Goal: Information Seeking & Learning: Learn about a topic

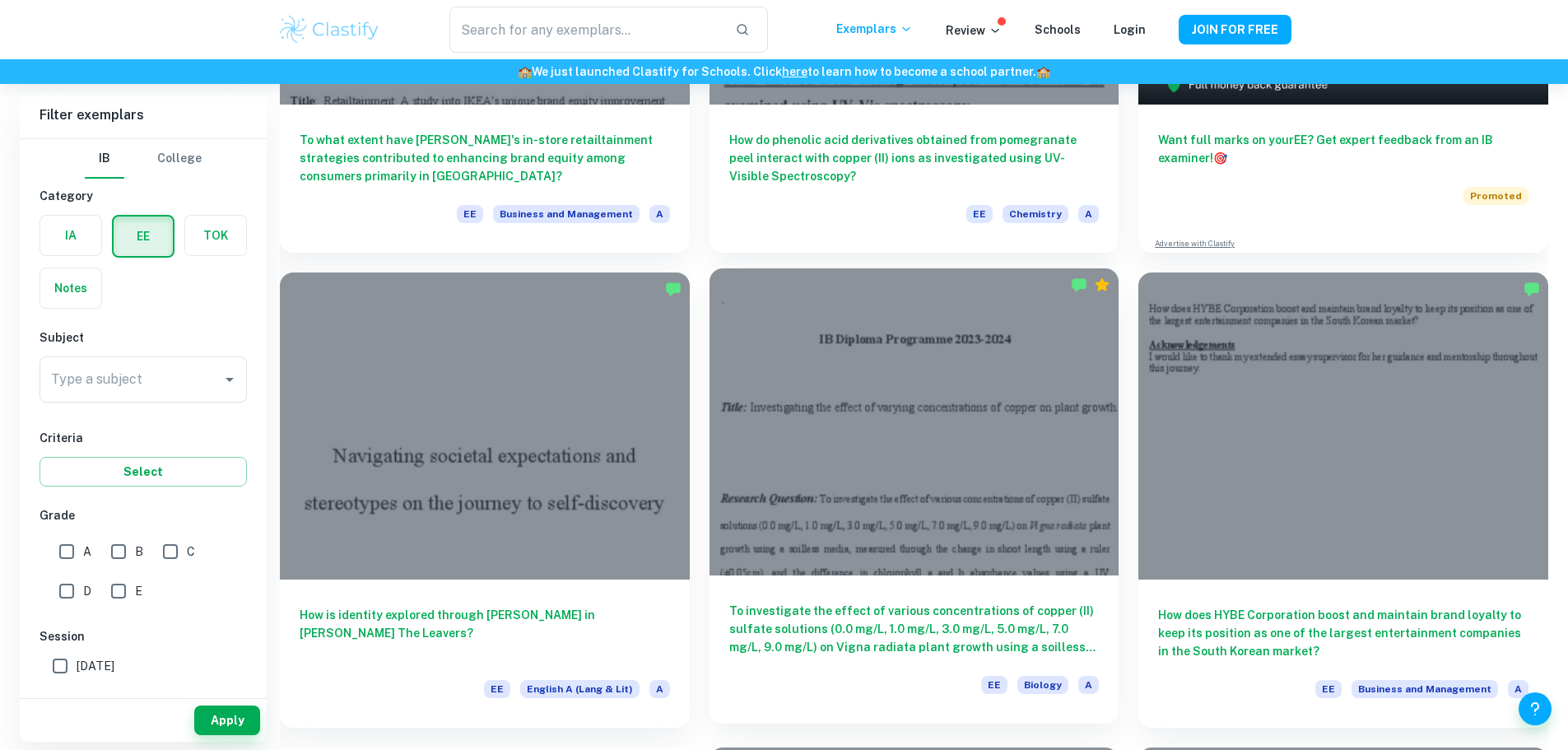
scroll to position [494, 0]
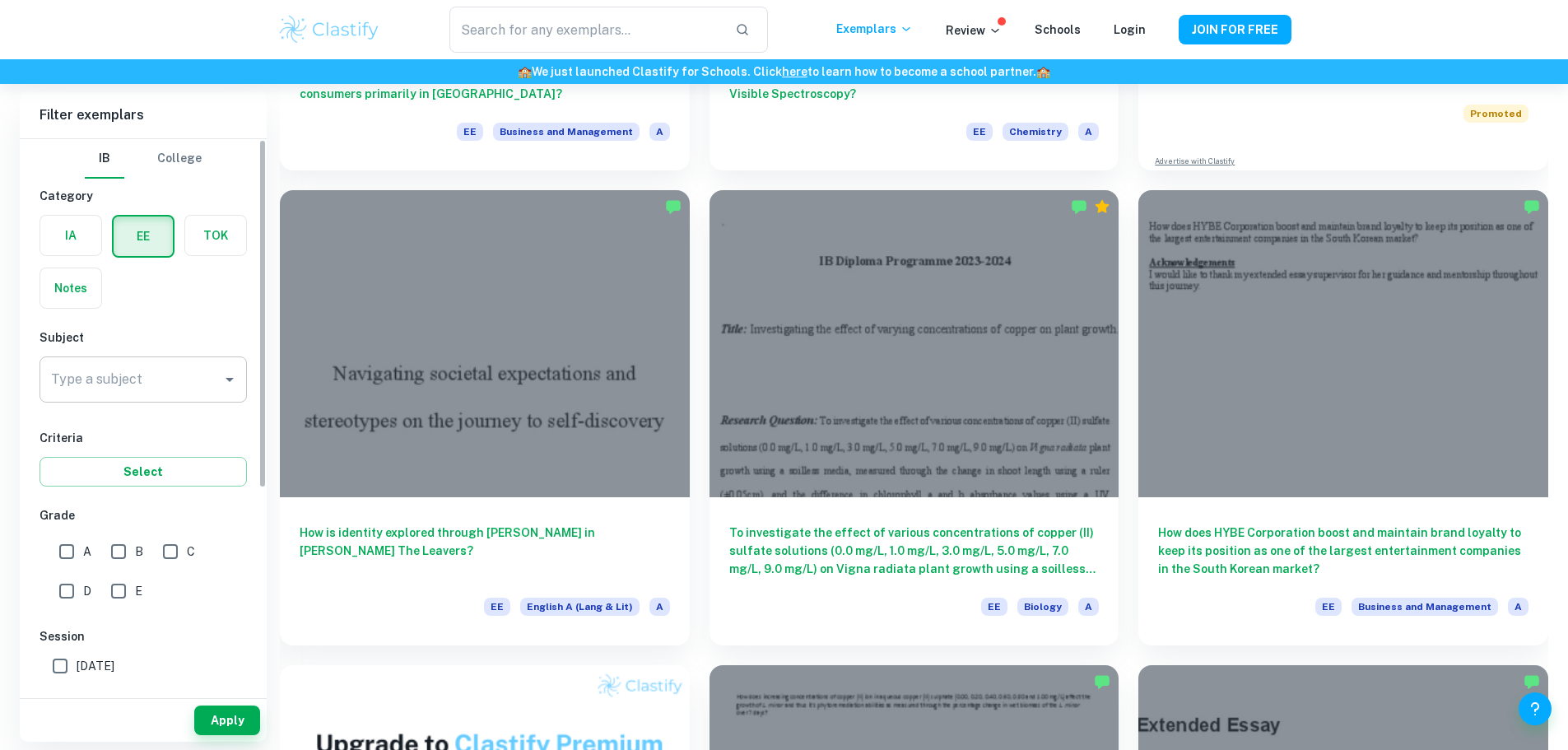
click at [153, 372] on input "Type a subject" at bounding box center [131, 379] width 168 height 31
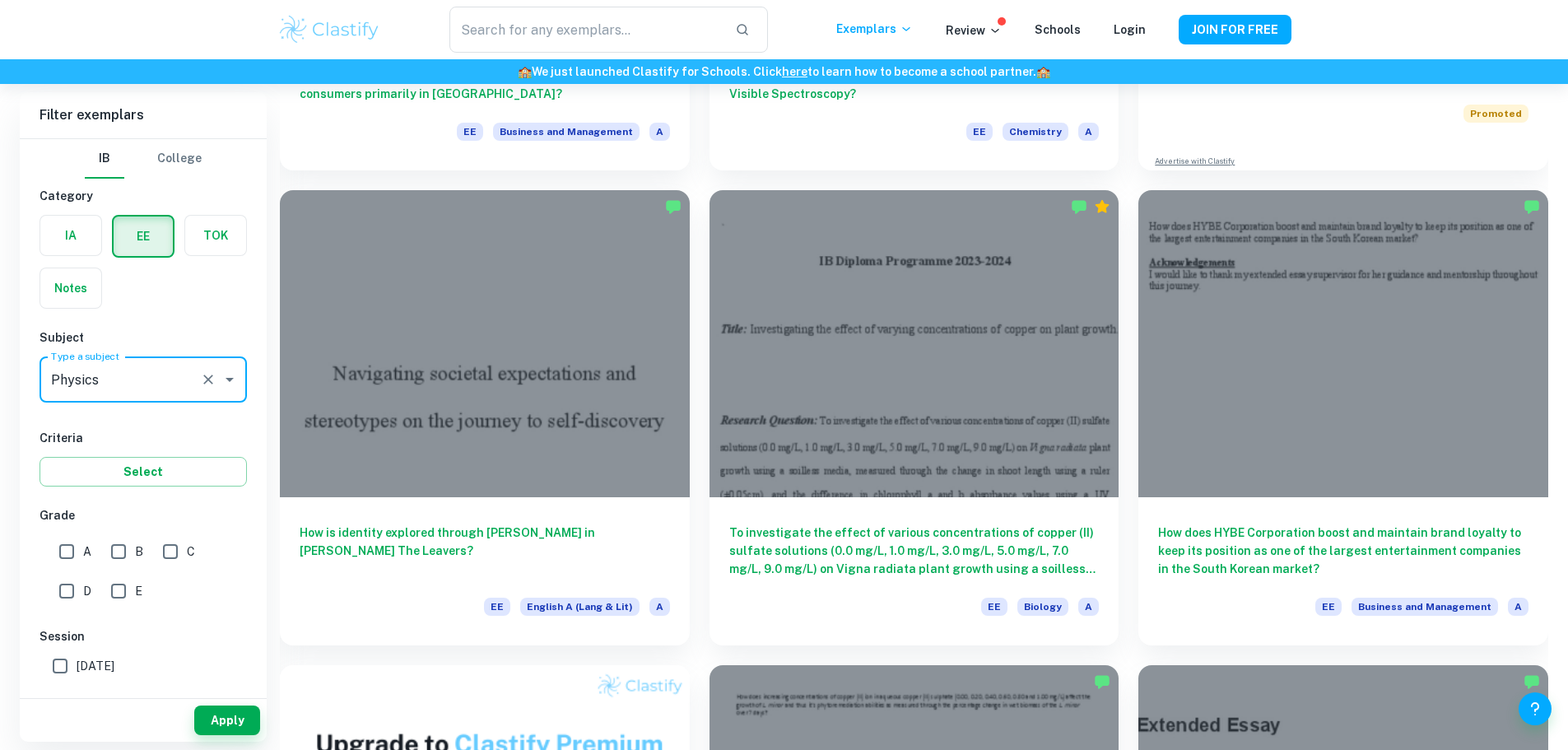
type input "Physics"
click at [184, 481] on button "Select" at bounding box center [143, 471] width 207 height 29
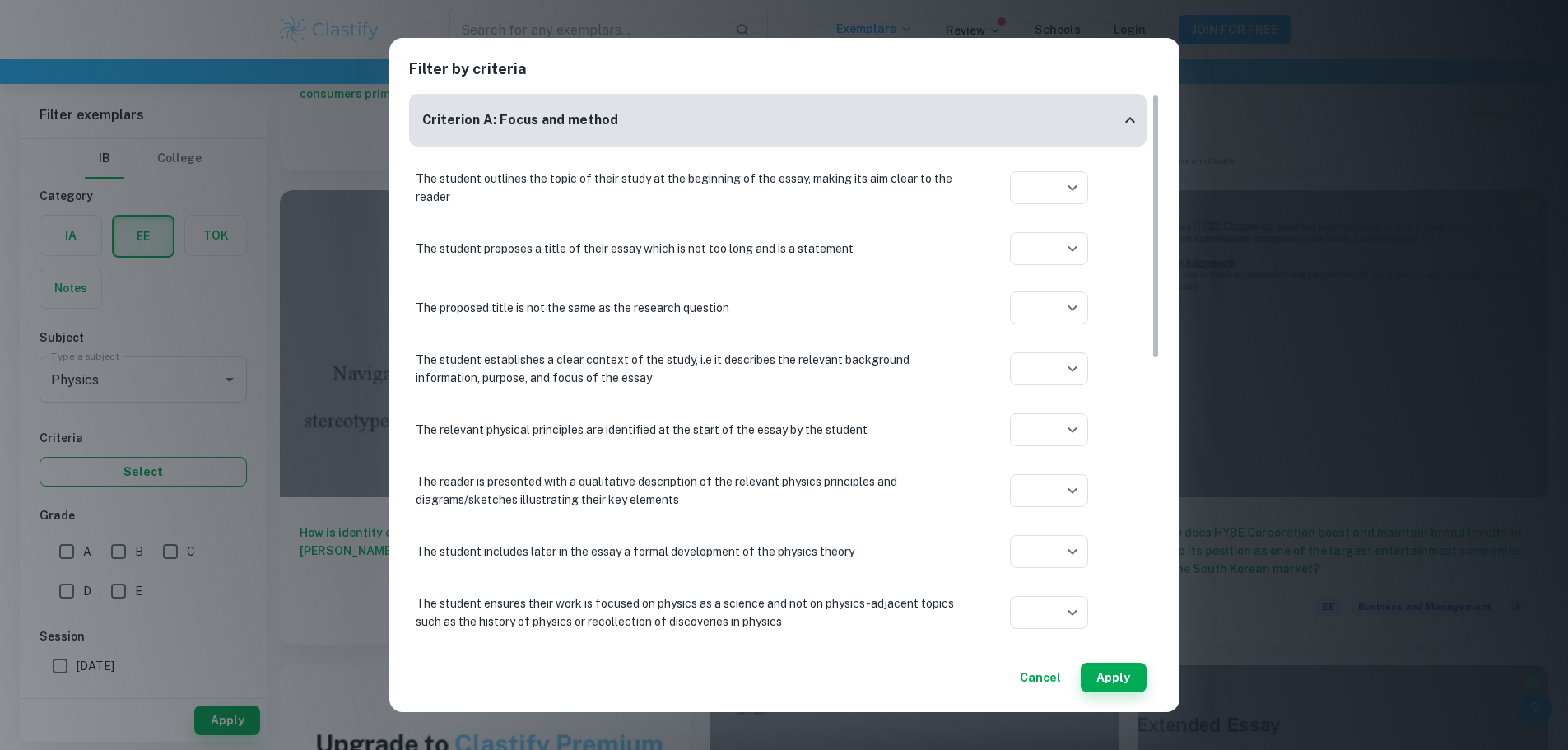
click at [184, 481] on div "Filter by criteria Criterion A: Focus and method The student outlines the topic…" at bounding box center [784, 375] width 1568 height 750
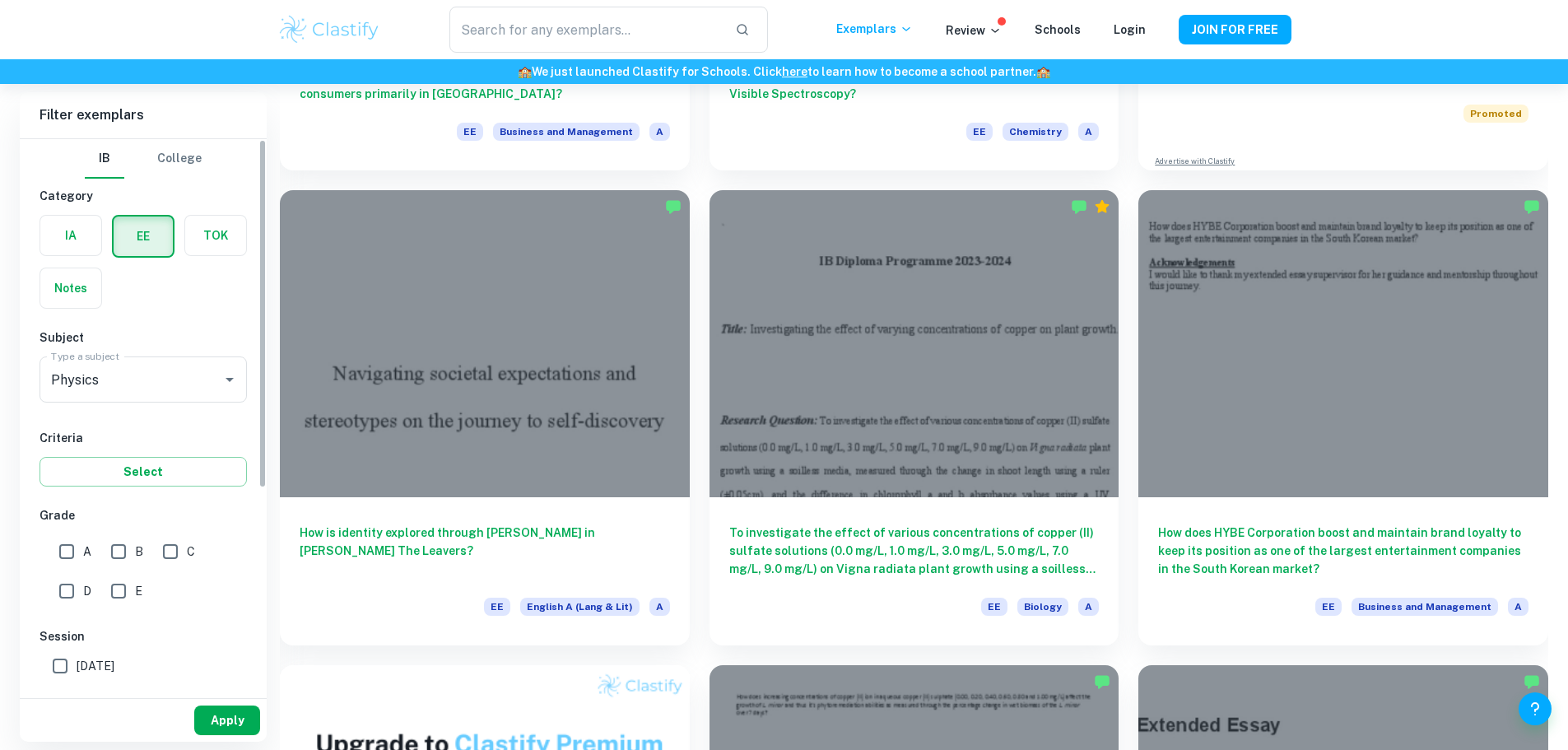
click at [237, 705] on button "Apply" at bounding box center [227, 720] width 66 height 29
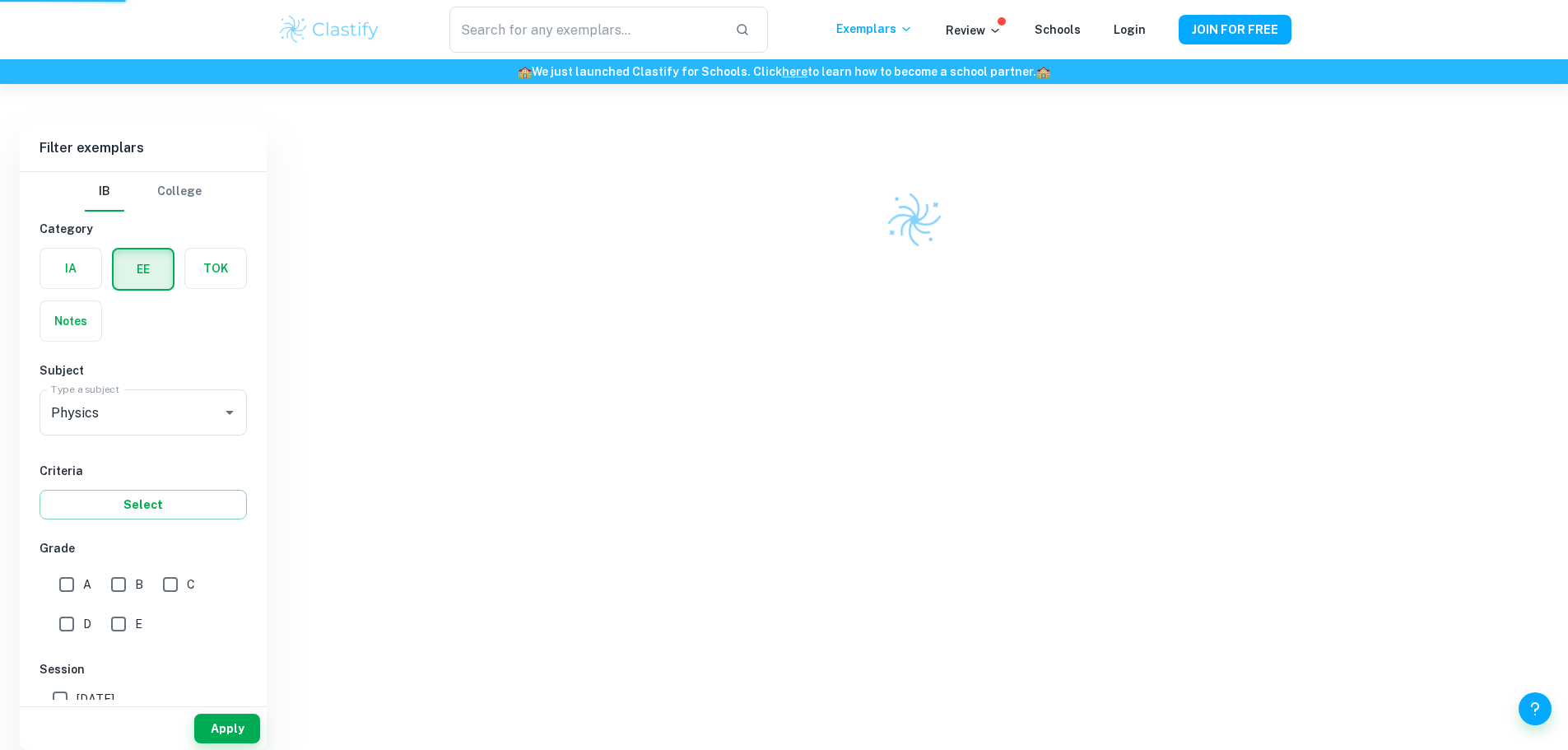
scroll to position [84, 0]
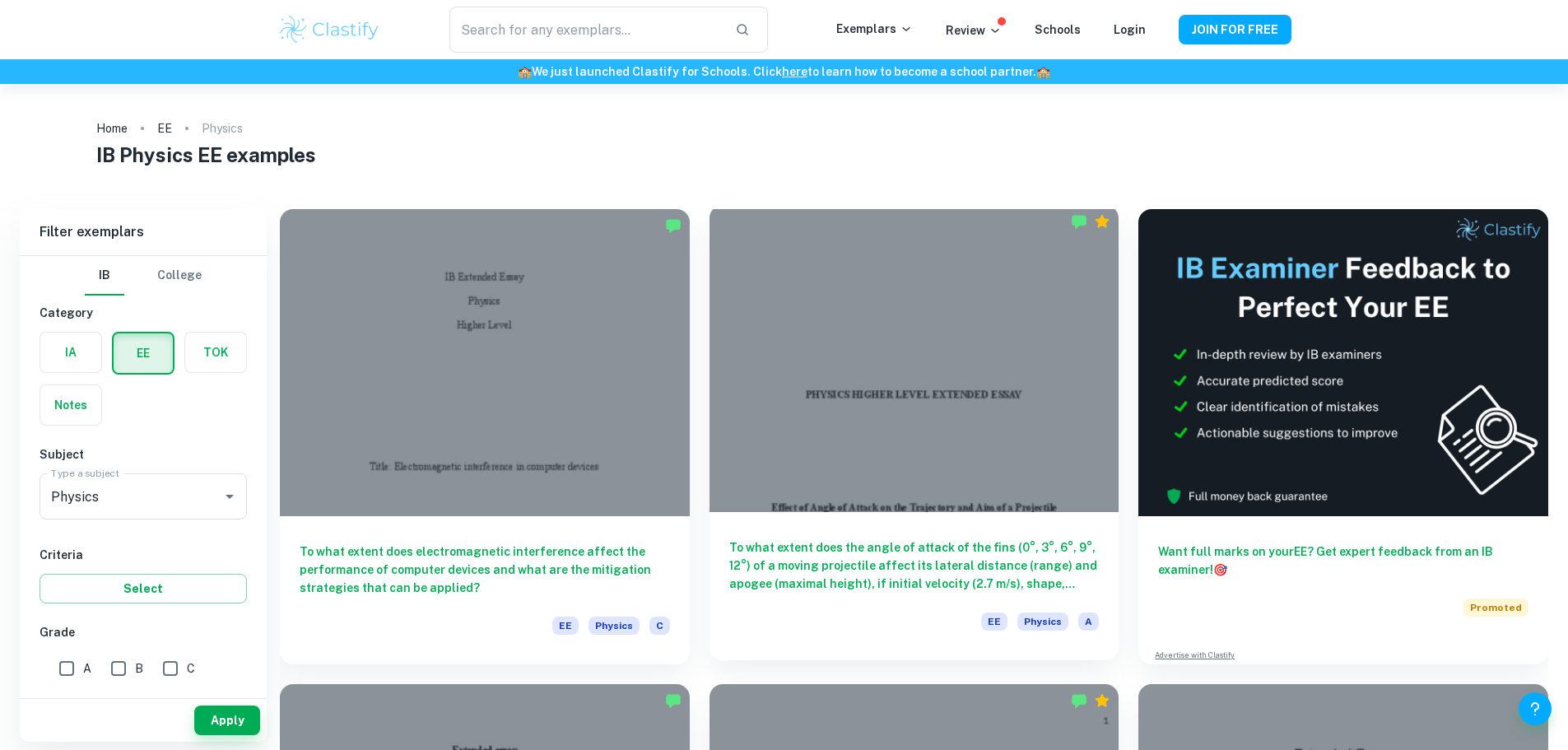
click at [729, 538] on h6 "To what extent does the angle of attack of the fins (0°, 3°, 6°, 9°, 12°) of a …" at bounding box center [914, 565] width 371 height 54
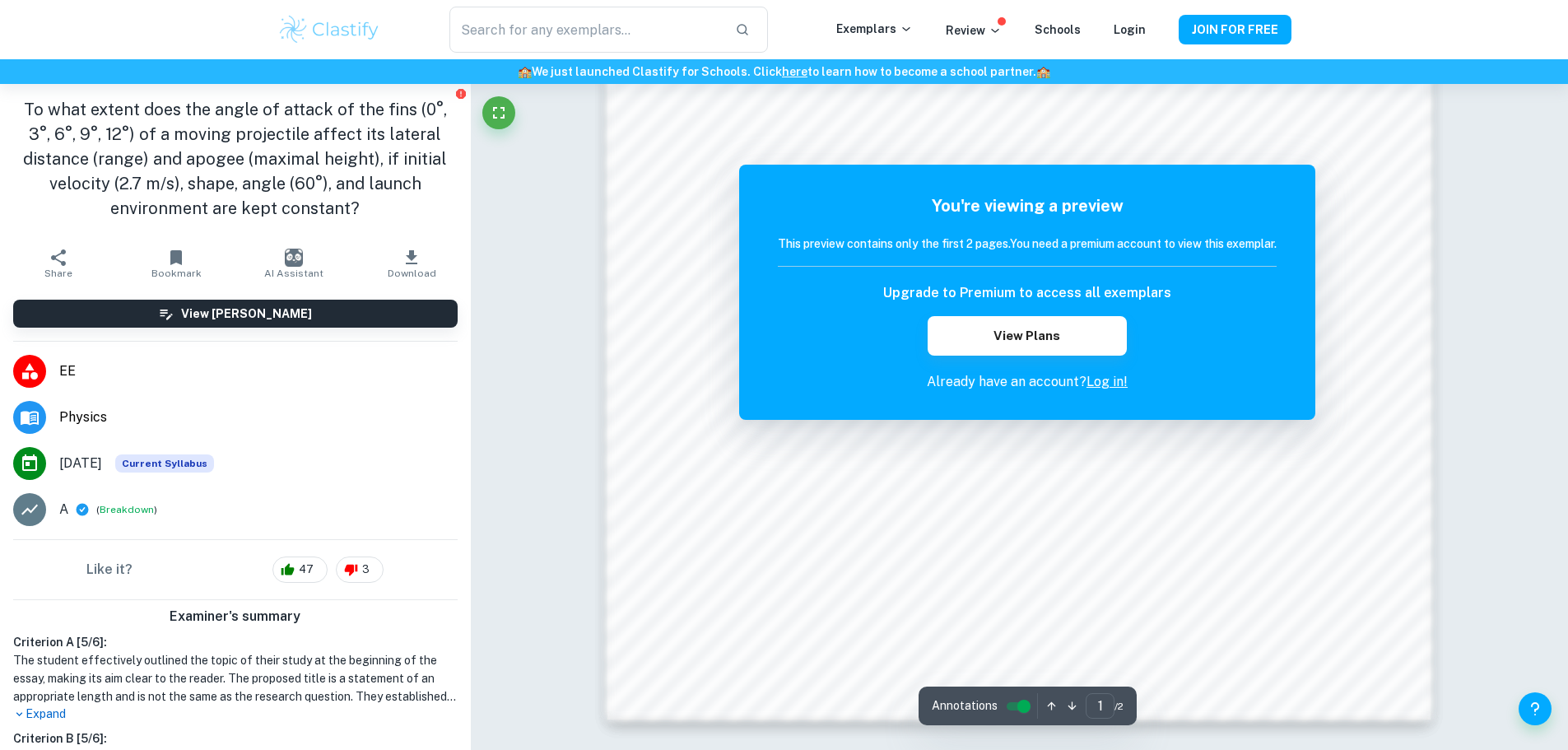
scroll to position [1603, 0]
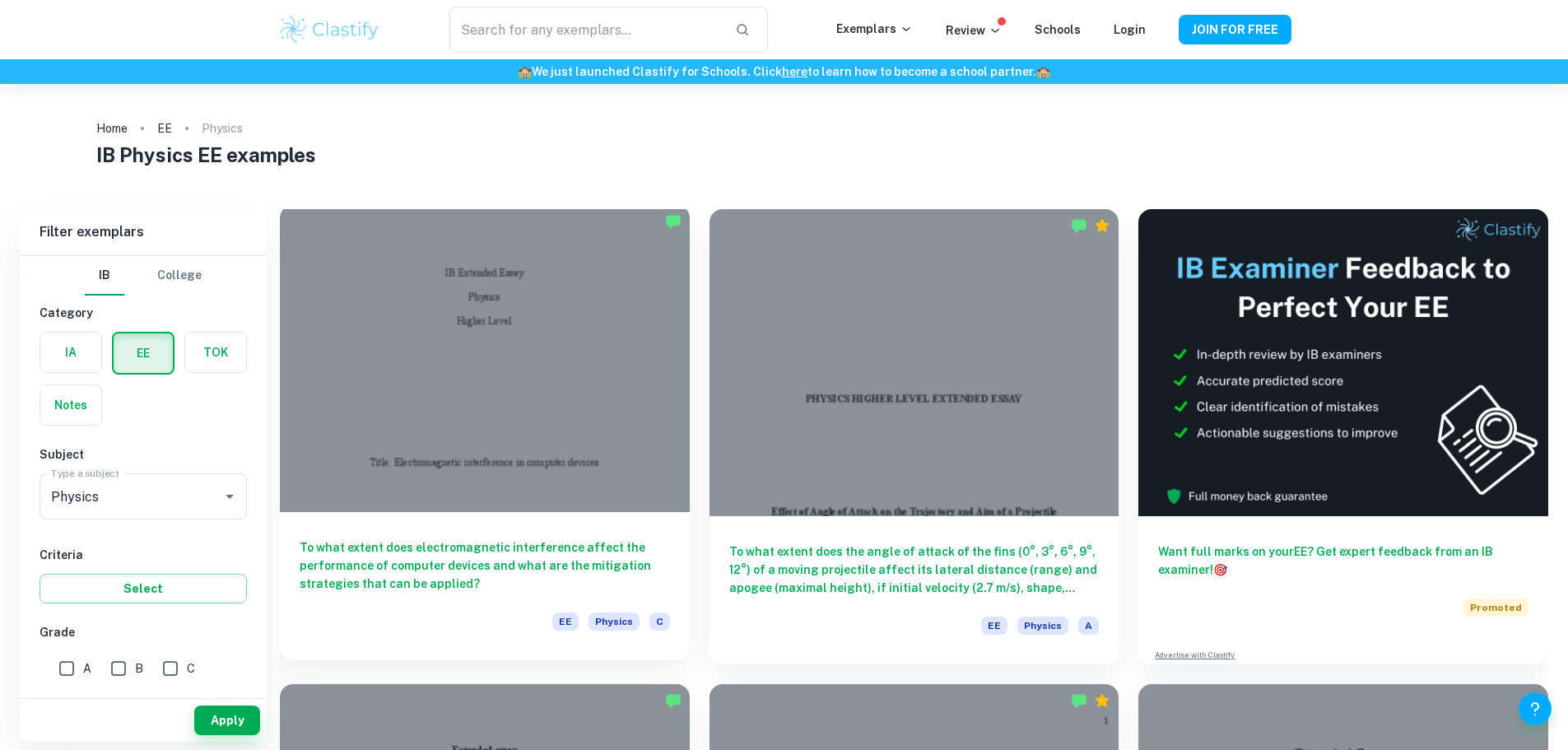
click at [509, 359] on div at bounding box center [484, 358] width 410 height 307
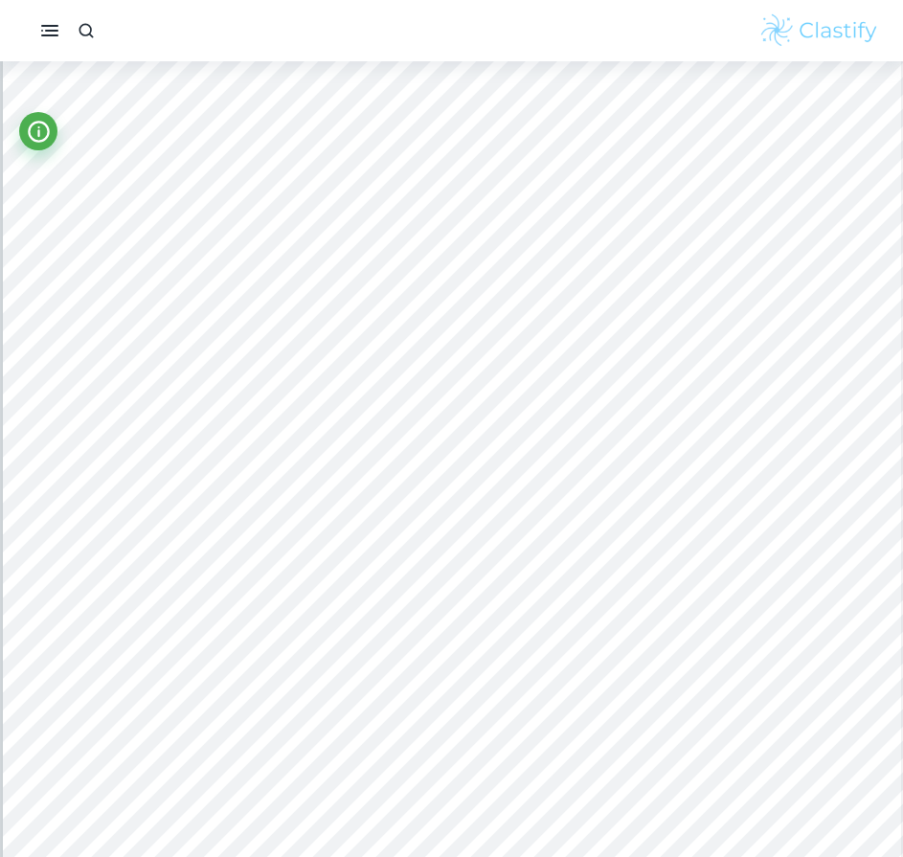
scroll to position [26540, 0]
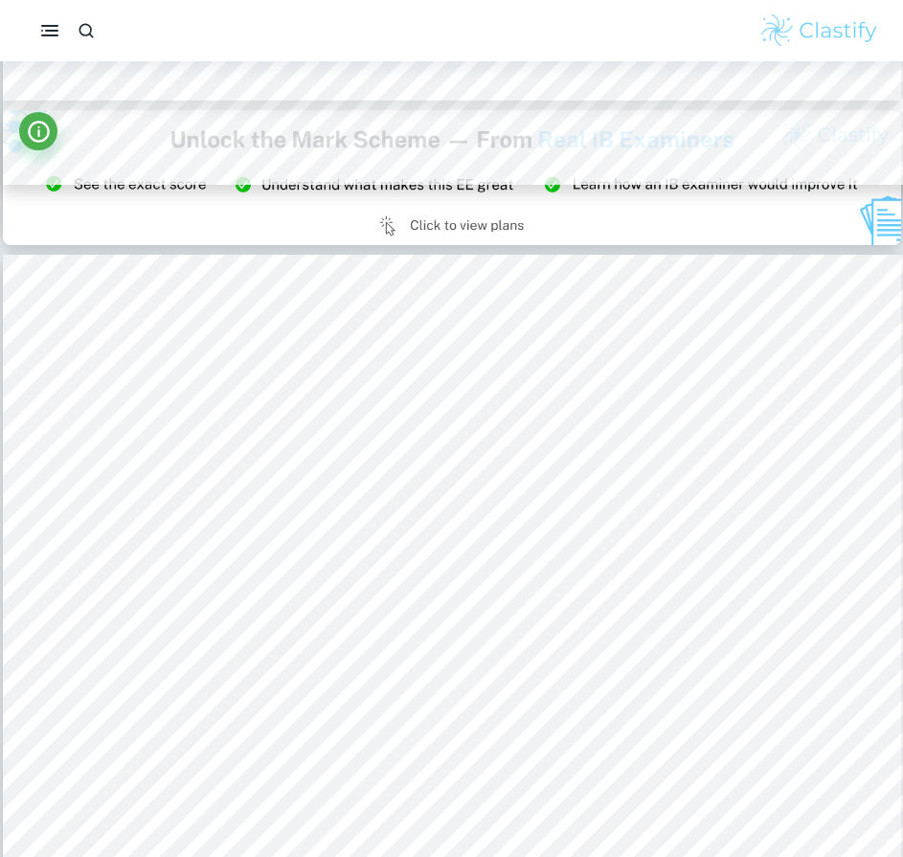
type input "20"
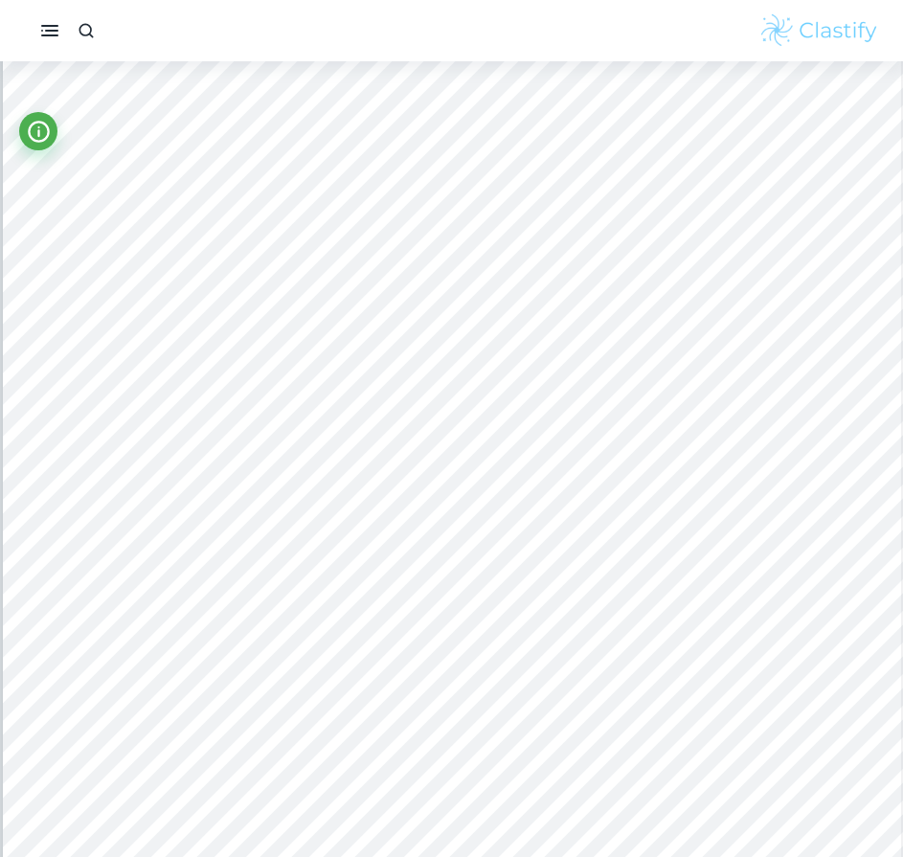
scroll to position [25104, 0]
